Goal: Task Accomplishment & Management: Use online tool/utility

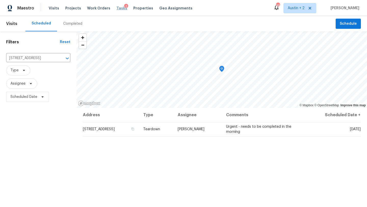
click at [118, 8] on span "Tasks" at bounding box center [121, 8] width 11 height 4
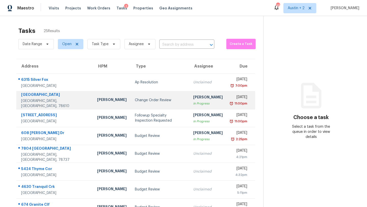
click at [134, 103] on td "Change Order Review" at bounding box center [160, 100] width 58 height 18
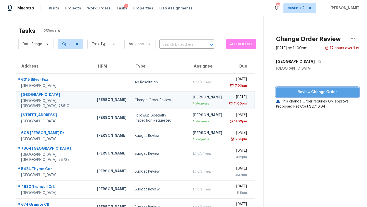
click at [282, 93] on span "Review Change Order" at bounding box center [317, 92] width 75 height 6
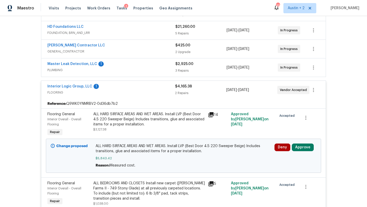
scroll to position [147, 0]
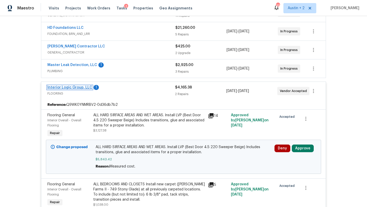
click at [86, 88] on link "Interior Logic Group, LLC" at bounding box center [69, 88] width 45 height 4
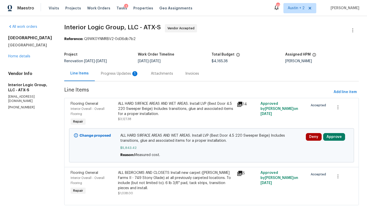
click at [125, 75] on div "Progress Updates 1" at bounding box center [120, 73] width 38 height 5
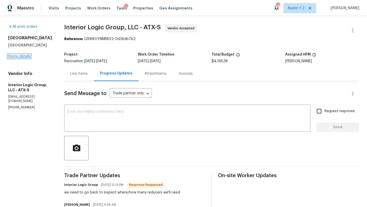
click at [28, 57] on link "Home details" at bounding box center [19, 56] width 22 height 4
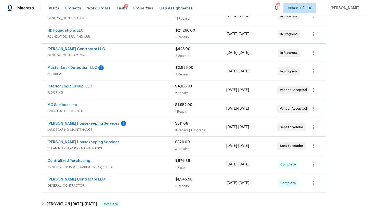
scroll to position [145, 0]
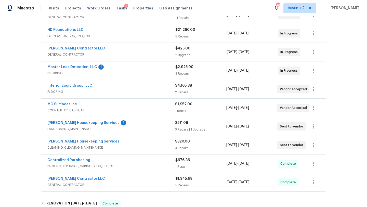
click at [140, 123] on div "[PERSON_NAME] Housekeeping Services 1" at bounding box center [111, 123] width 128 height 6
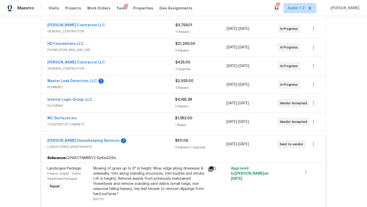
scroll to position [0, 0]
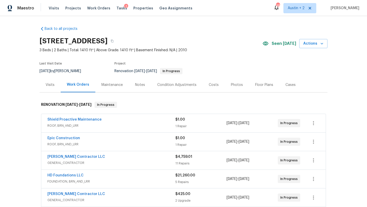
click at [117, 6] on div "Tasks 3" at bounding box center [121, 8] width 11 height 5
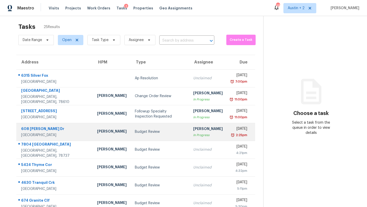
scroll to position [2, 0]
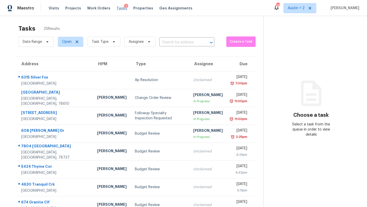
click at [116, 9] on span "Tasks" at bounding box center [121, 8] width 11 height 4
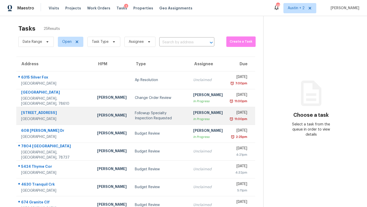
click at [135, 115] on div "Followup Specialty Inspection Requested" at bounding box center [160, 115] width 50 height 10
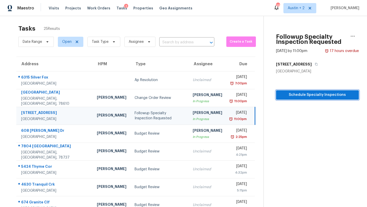
click at [284, 96] on span "Schedule Specialty Inspections" at bounding box center [317, 95] width 75 height 6
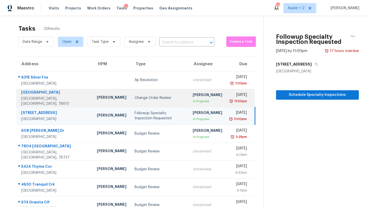
click at [130, 102] on td "Change Order Review" at bounding box center [159, 98] width 58 height 18
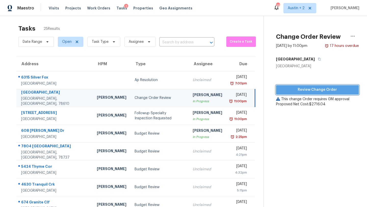
click at [290, 88] on span "Review Change Order" at bounding box center [317, 90] width 75 height 6
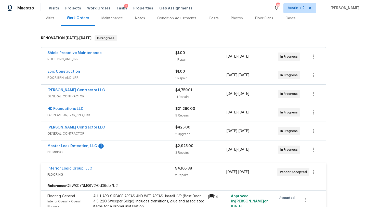
scroll to position [71, 0]
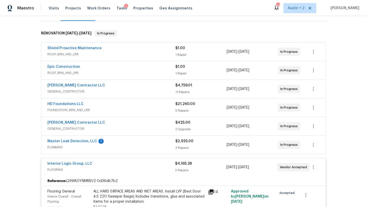
click at [145, 141] on div "Master Leak Detection, LLC 1" at bounding box center [111, 141] width 128 height 6
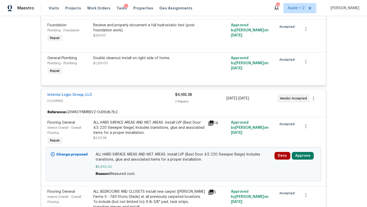
scroll to position [252, 0]
click at [298, 156] on button "Approve" at bounding box center [302, 155] width 22 height 8
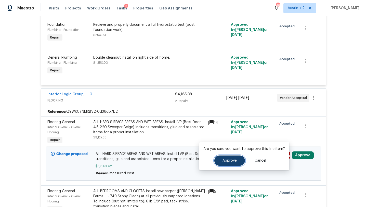
click at [225, 161] on span "Approve" at bounding box center [229, 161] width 14 height 4
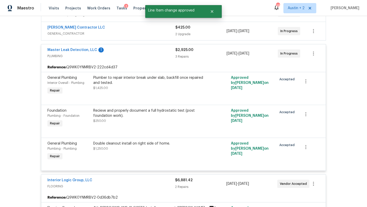
scroll to position [0, 0]
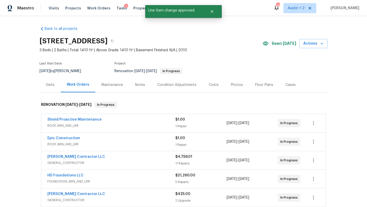
click at [208, 85] on div "Costs" at bounding box center [213, 84] width 10 height 5
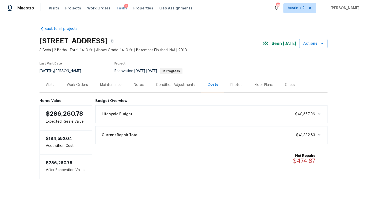
click at [117, 10] on span "Tasks" at bounding box center [121, 8] width 11 height 4
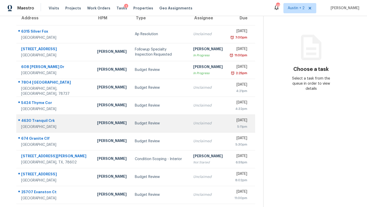
scroll to position [58, 0]
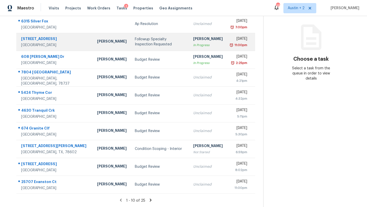
click at [135, 41] on div "Followup Specialty Inspection Requested" at bounding box center [160, 42] width 50 height 10
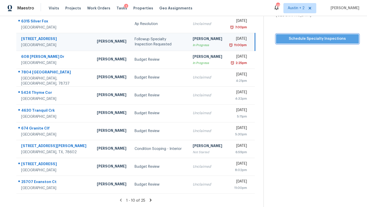
click at [282, 38] on span "Schedule Specialty Inspections" at bounding box center [317, 39] width 75 height 6
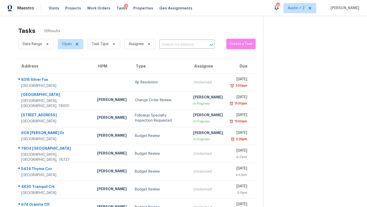
scroll to position [58, 0]
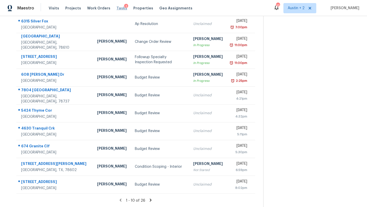
click at [116, 8] on span "Tasks" at bounding box center [121, 8] width 11 height 4
click at [118, 7] on span "Tasks" at bounding box center [121, 8] width 11 height 4
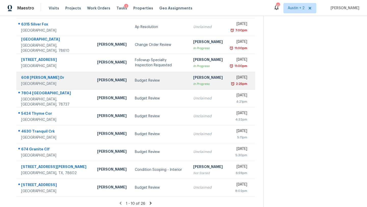
scroll to position [58, 0]
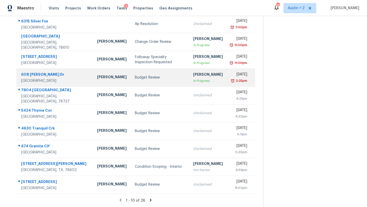
click at [135, 77] on div "Budget Review" at bounding box center [160, 77] width 50 height 5
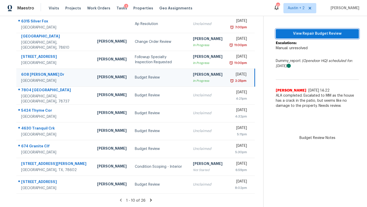
click at [317, 35] on span "View Repair Budget Review" at bounding box center [316, 34] width 75 height 6
